Goal: Check status: Check status

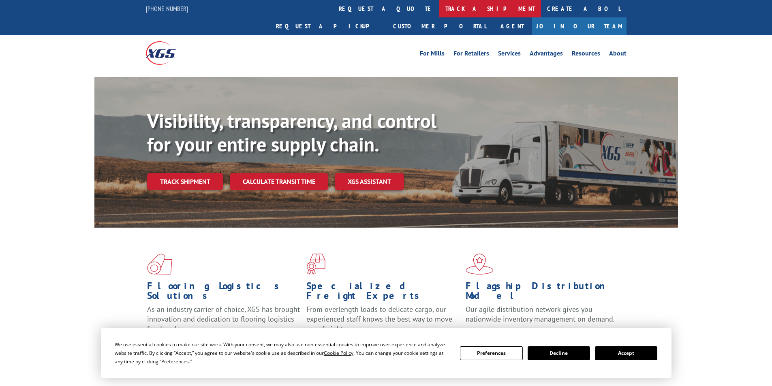
click at [440, 9] on link "track a shipment" at bounding box center [491, 8] width 102 height 17
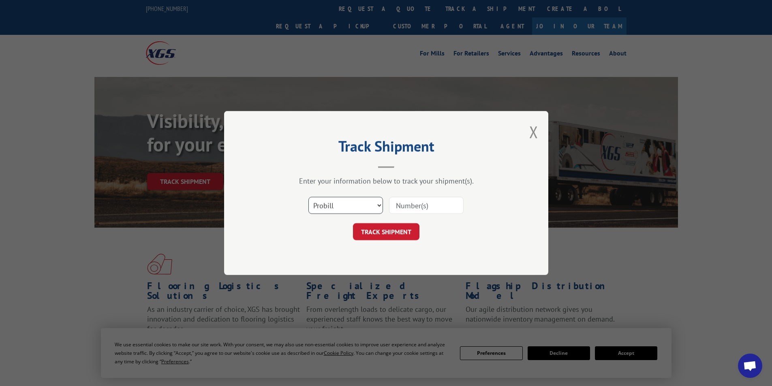
drag, startPoint x: 355, startPoint y: 205, endPoint x: 353, endPoint y: 210, distance: 5.1
click at [355, 205] on select "Select category... Probill BOL PO" at bounding box center [346, 205] width 75 height 17
select select "bol"
click at [309, 197] on select "Select category... Probill BOL PO" at bounding box center [346, 205] width 75 height 17
click at [419, 211] on input at bounding box center [426, 205] width 75 height 17
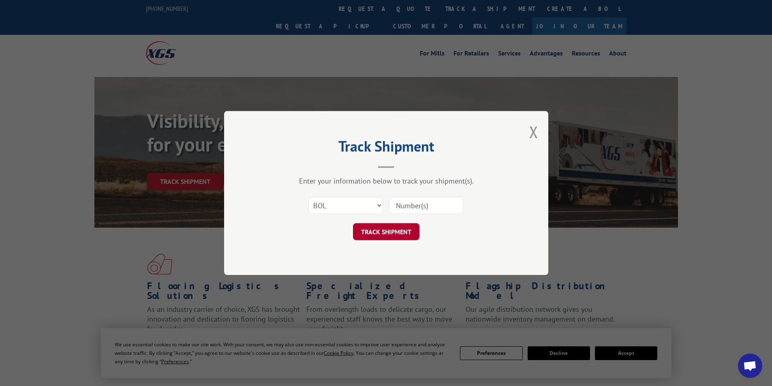
paste input "50869482"
type input "50869482"
click at [374, 230] on button "TRACK SHIPMENT" at bounding box center [386, 231] width 66 height 17
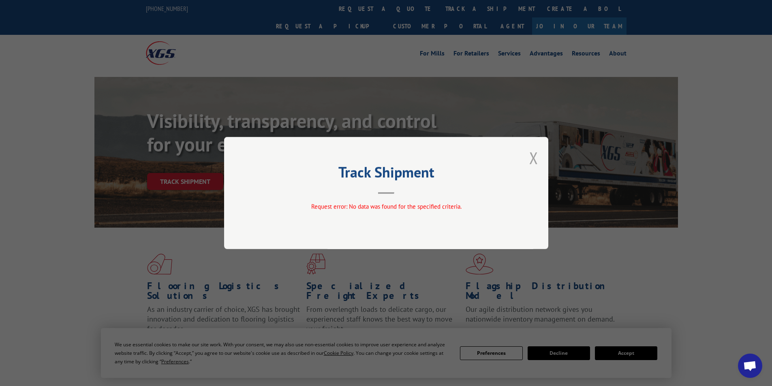
click at [538, 159] on button "Close modal" at bounding box center [534, 157] width 9 height 21
